Goal: Transaction & Acquisition: Purchase product/service

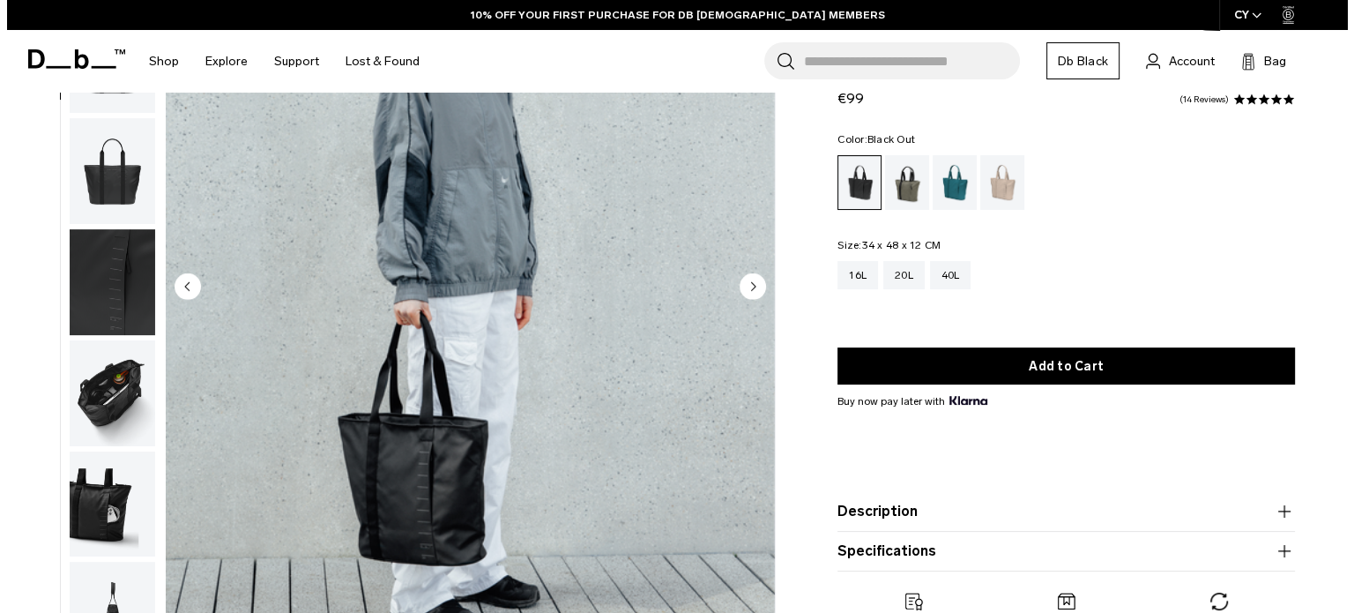
scroll to position [220, 0]
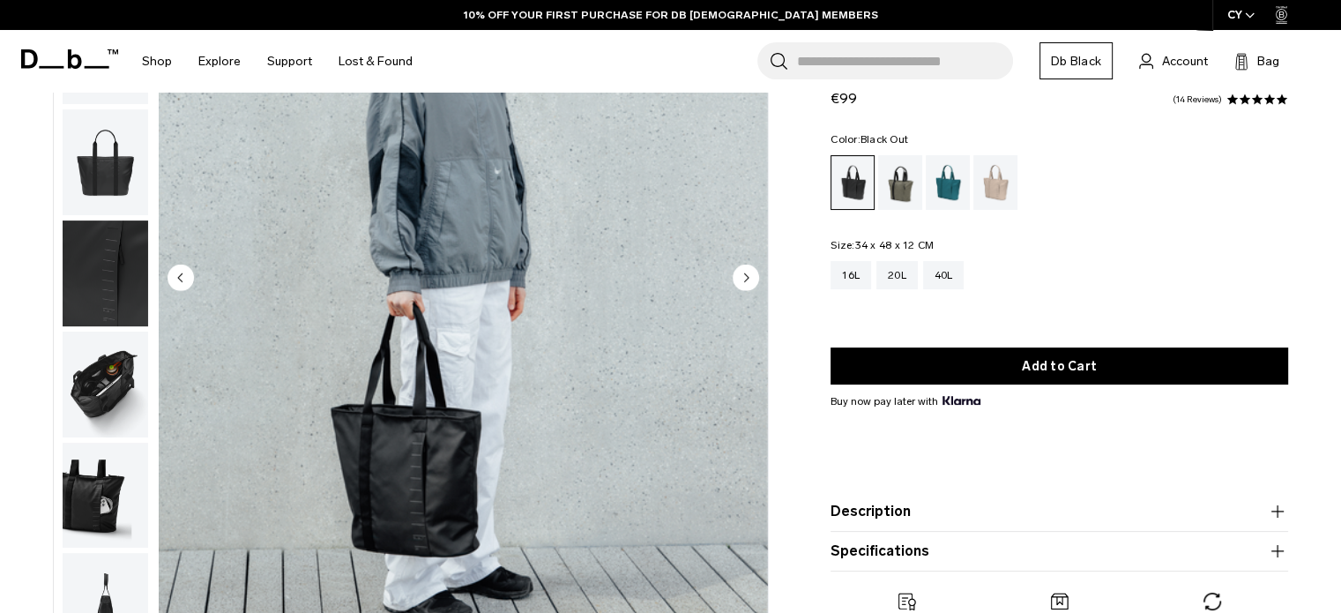
click at [760, 287] on img "2 / 8" at bounding box center [463, 279] width 609 height 761
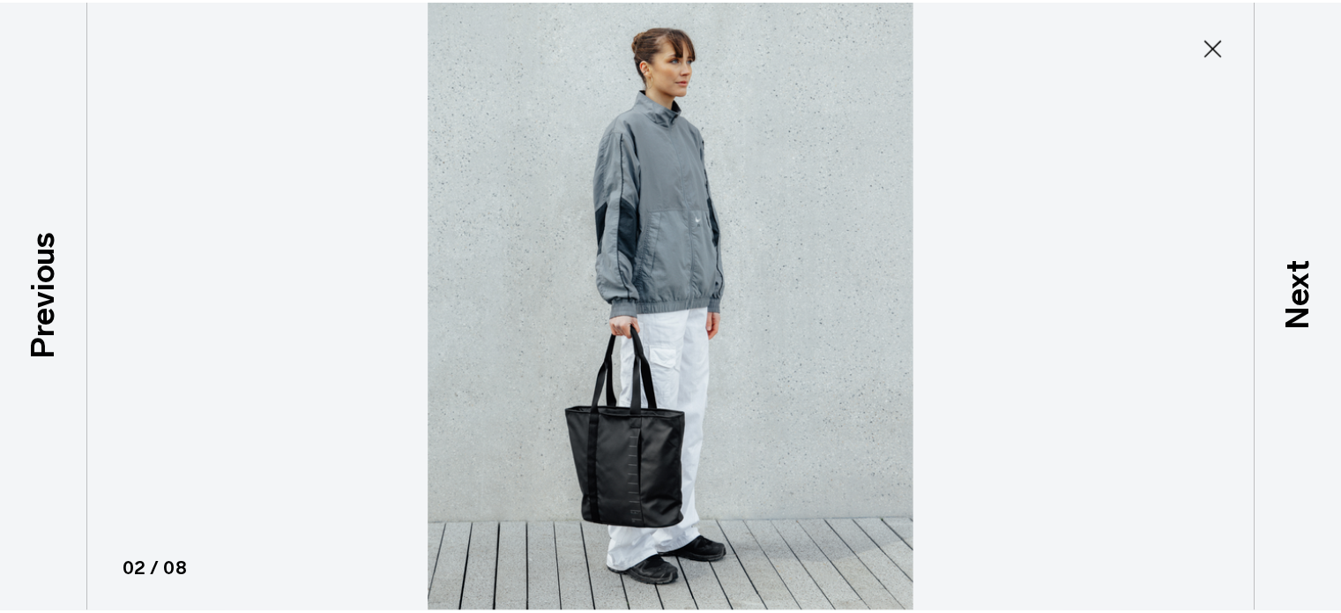
scroll to position [113, 0]
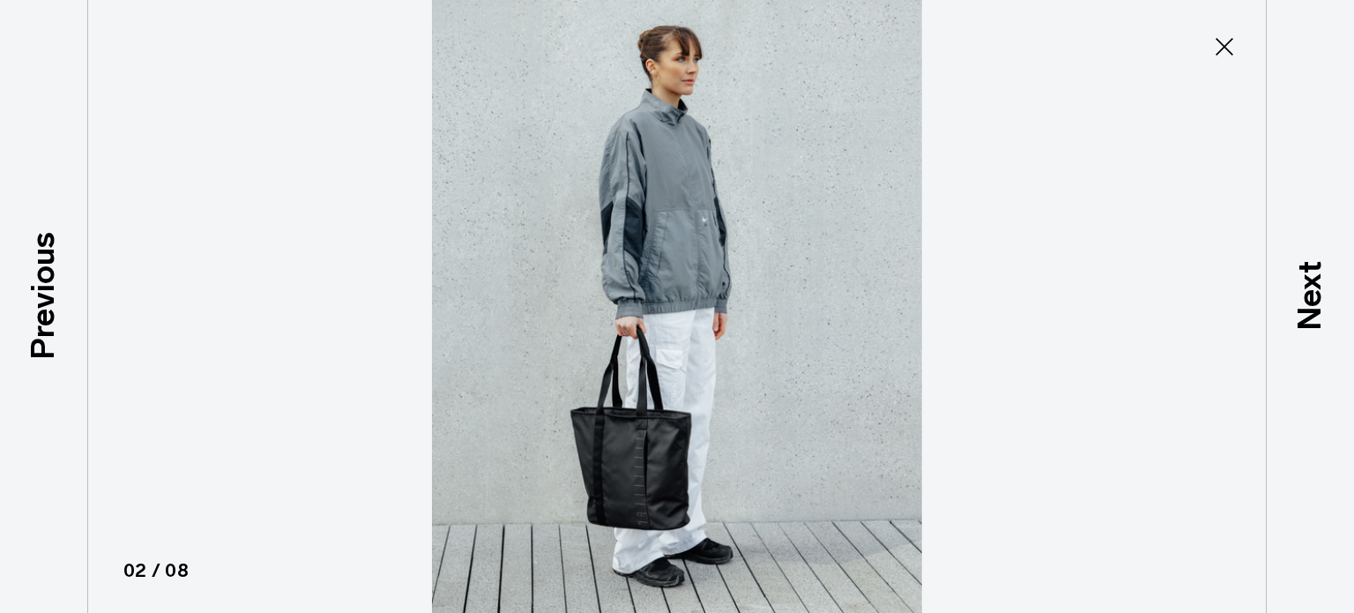
type button "Close"
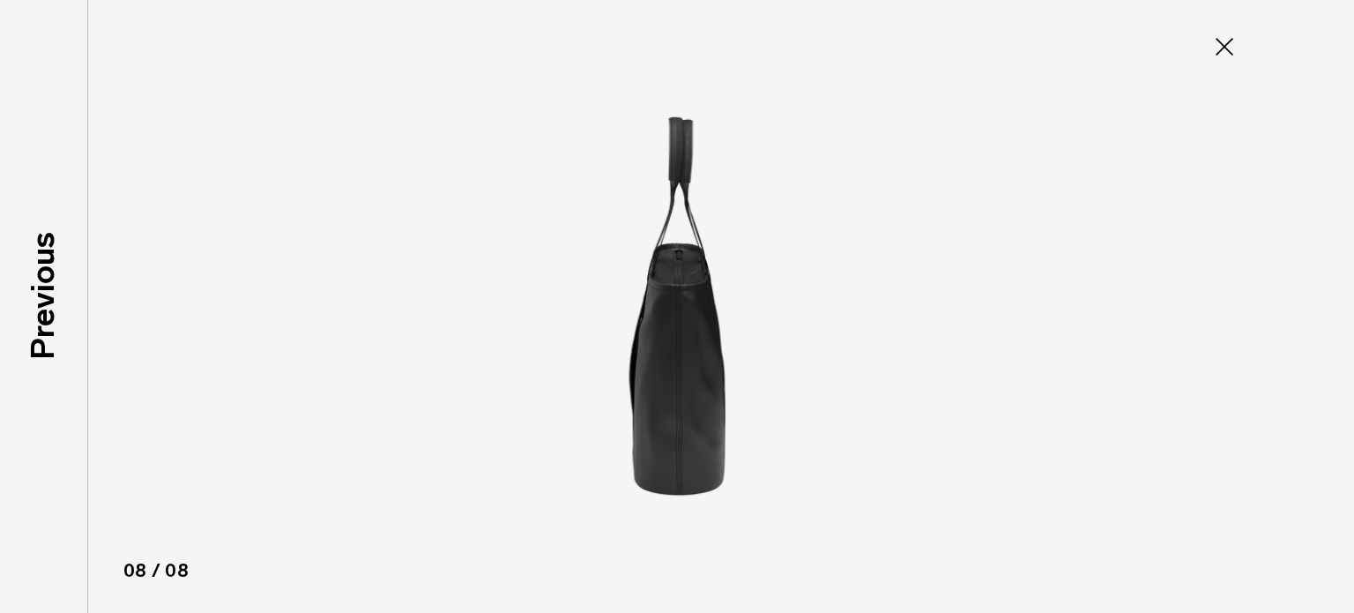
click at [1213, 52] on icon at bounding box center [1224, 47] width 28 height 28
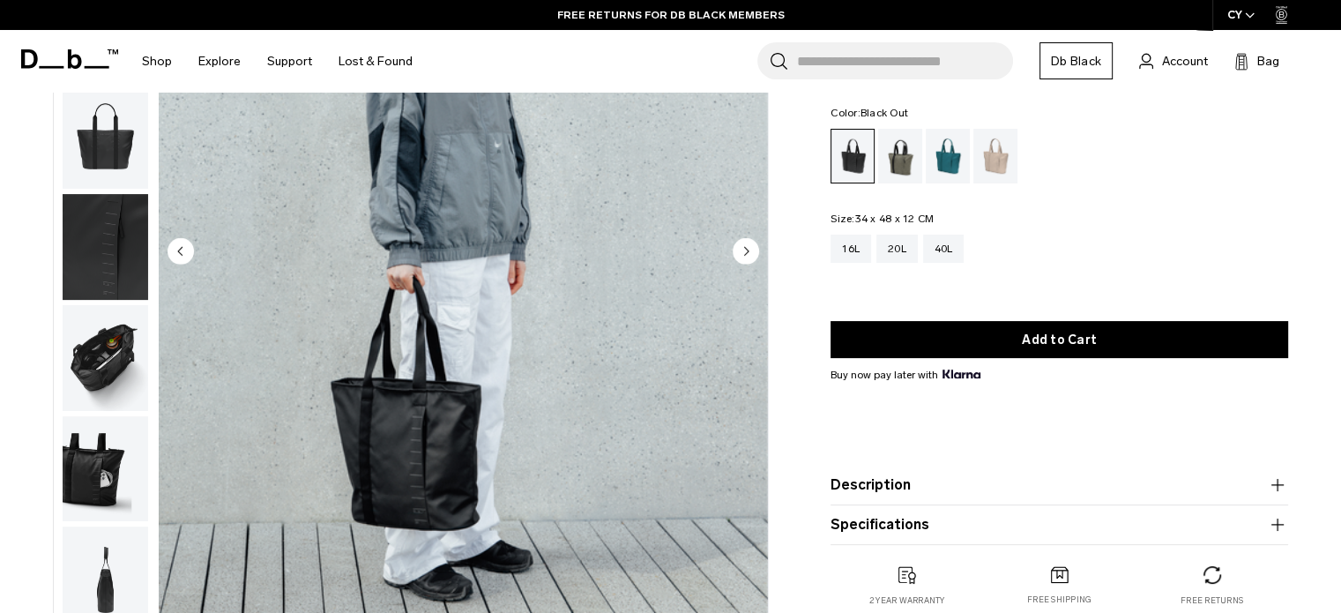
scroll to position [286, 0]
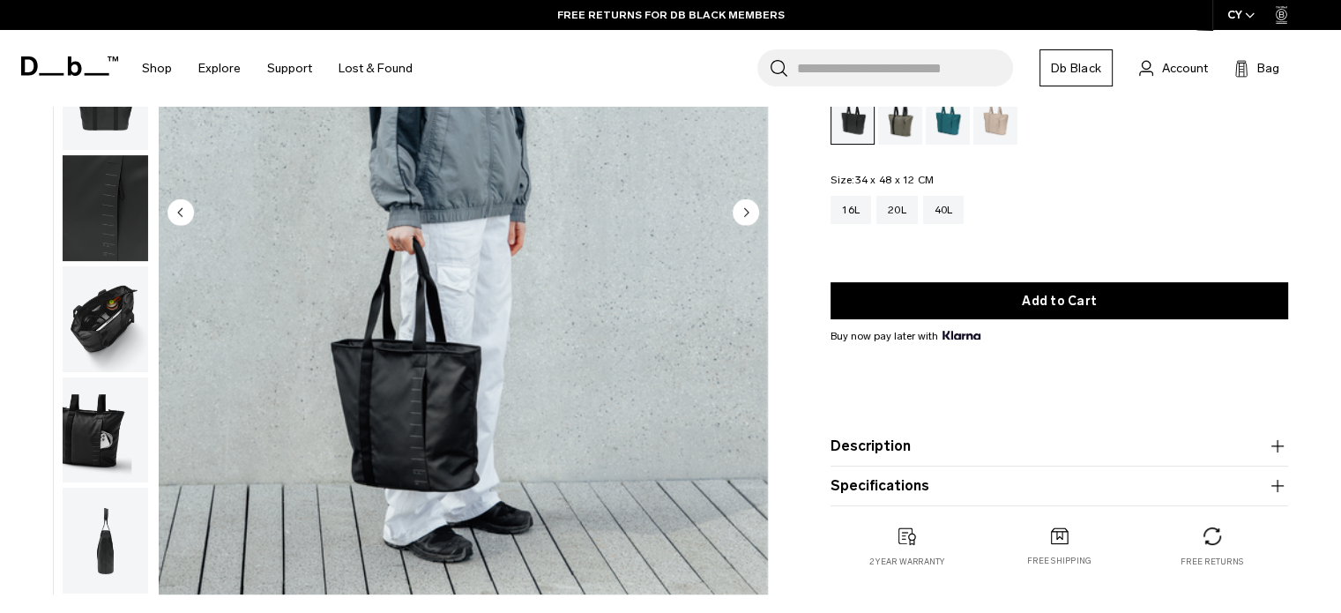
click at [999, 138] on div "Fogbow Beige" at bounding box center [995, 117] width 45 height 55
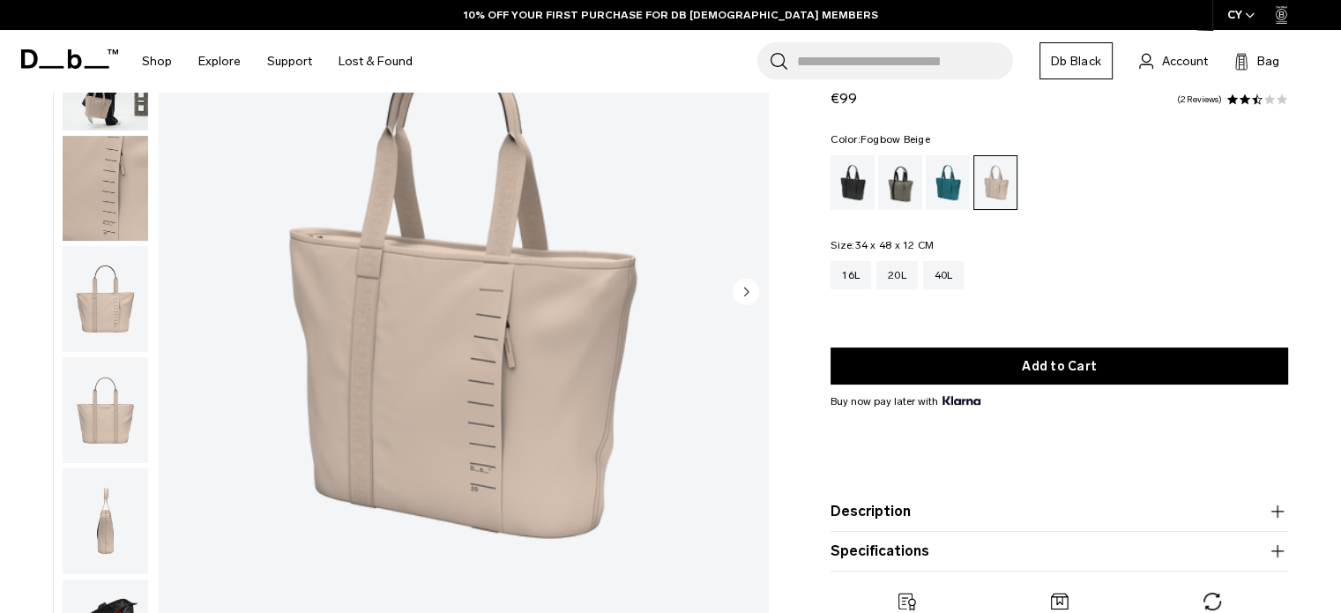
click at [99, 199] on img "button" at bounding box center [105, 189] width 85 height 106
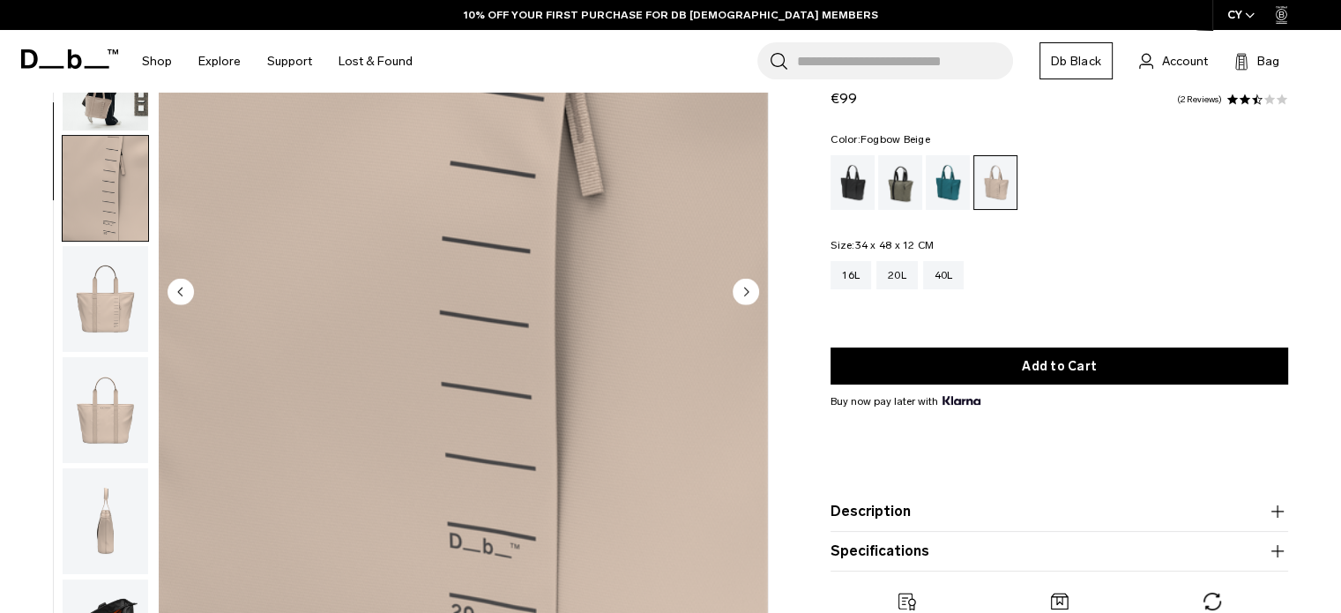
scroll to position [123, 0]
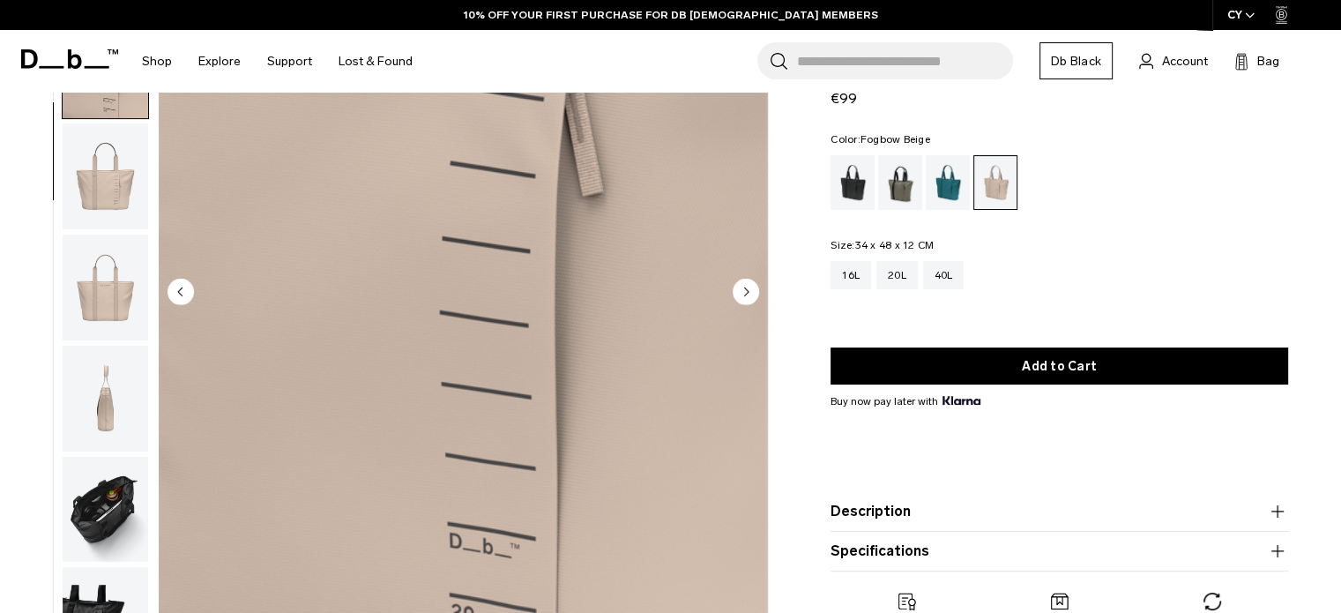
click at [104, 380] on img "button" at bounding box center [105, 399] width 85 height 106
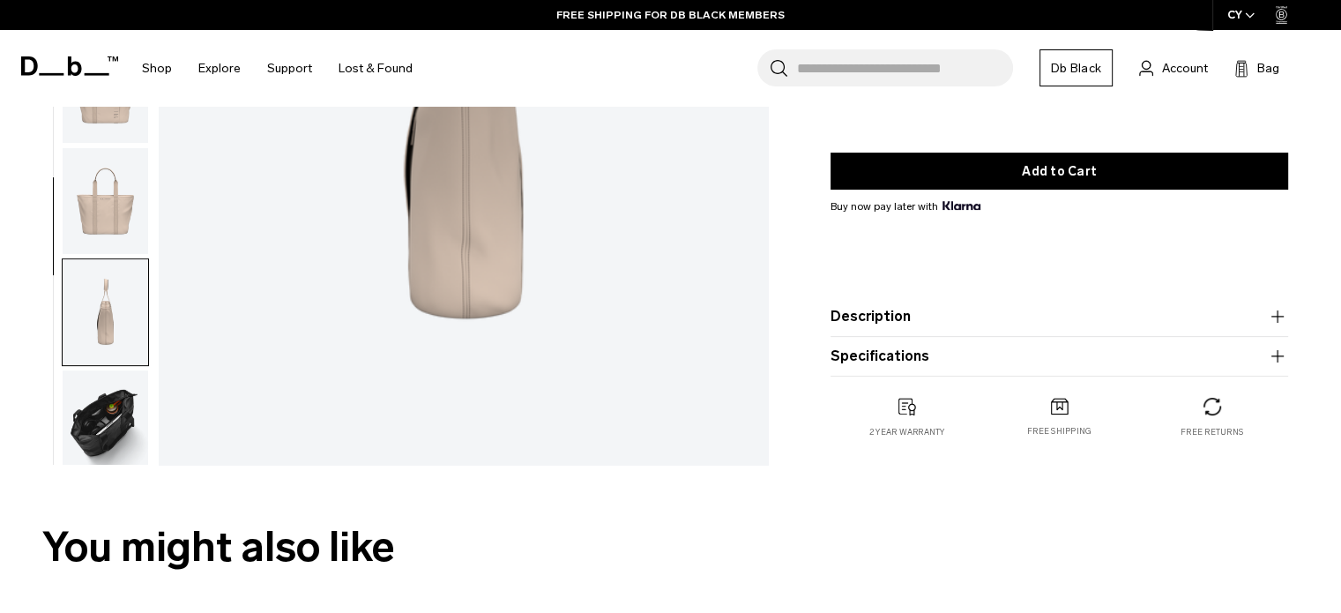
scroll to position [182, 0]
